Goal: Information Seeking & Learning: Understand process/instructions

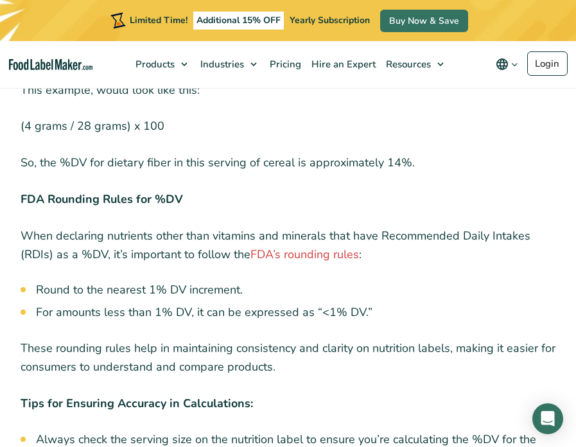
scroll to position [4045, 0]
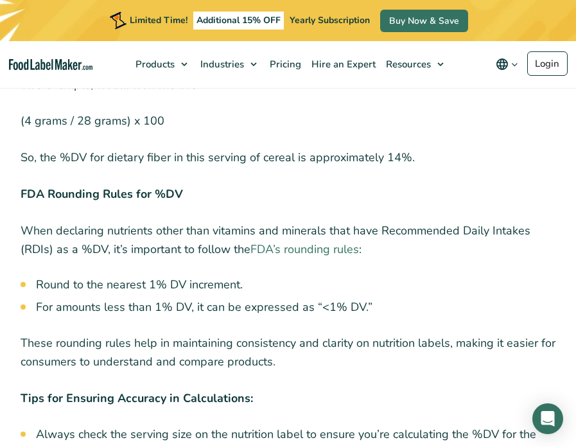
click at [268, 241] on link "FDA’s rounding rules" at bounding box center [304, 248] width 109 height 15
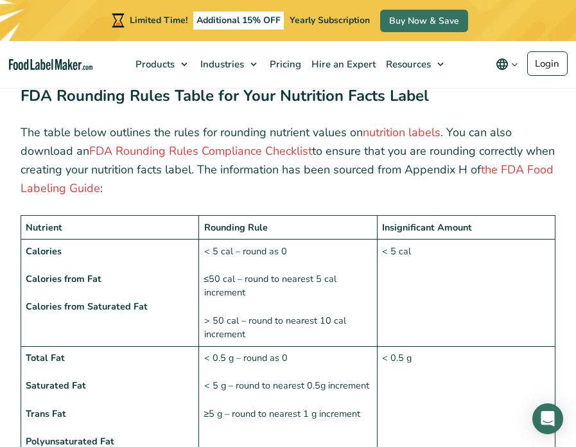
scroll to position [899, 0]
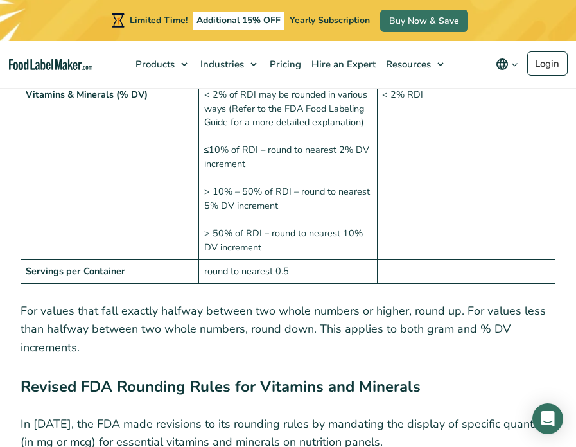
scroll to position [1862, 0]
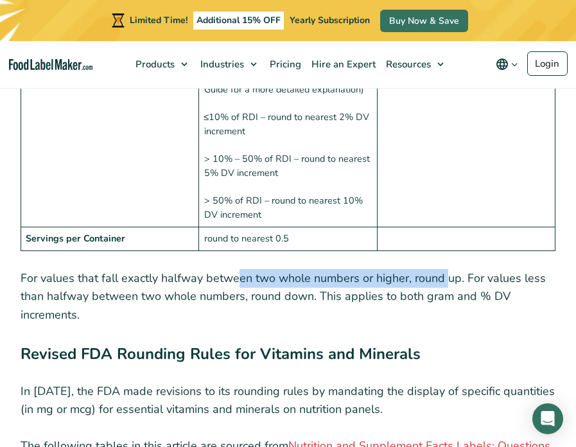
drag, startPoint x: 239, startPoint y: 283, endPoint x: 446, endPoint y: 281, distance: 207.4
click at [446, 281] on p "For values that fall exactly halfway between two whole numbers or higher, round…" at bounding box center [288, 296] width 535 height 55
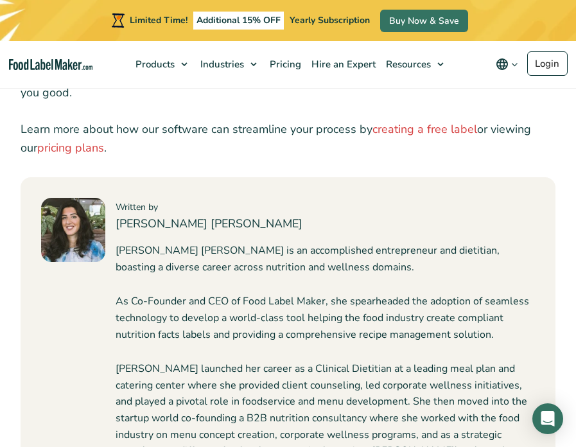
scroll to position [5136, 0]
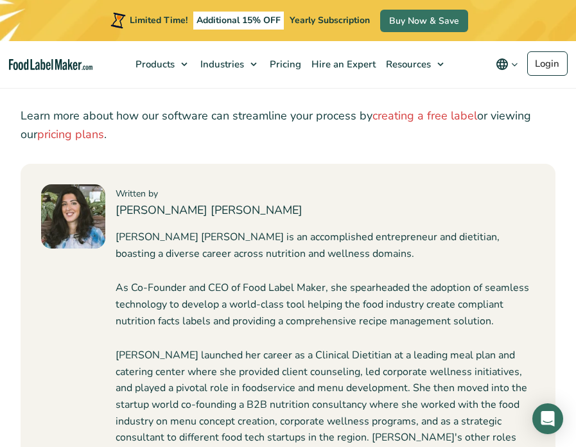
click at [300, 249] on div "Maria Abi Hanna is an accomplished entrepreneur and dietitian, boasting a diver…" at bounding box center [325, 370] width 419 height 283
